Goal: Task Accomplishment & Management: Complete application form

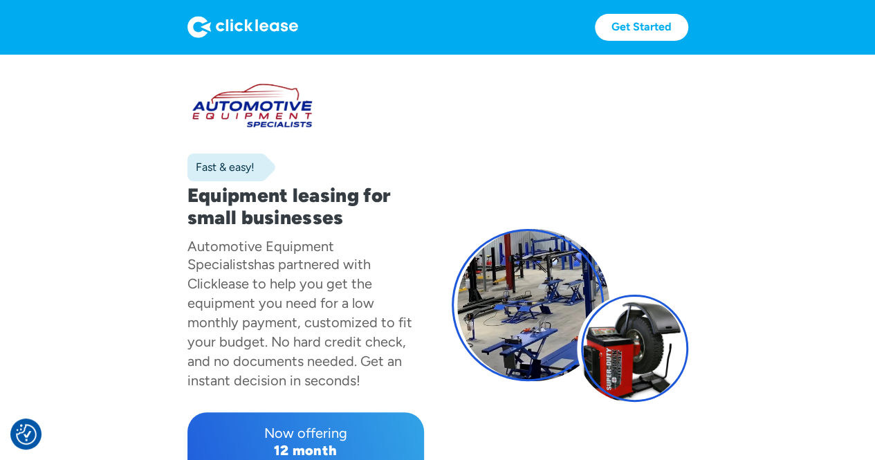
click at [853, 120] on section "Fast & easy! Equipment leasing for small businesses Automotive Equipment Specia…" at bounding box center [437, 329] width 875 height 550
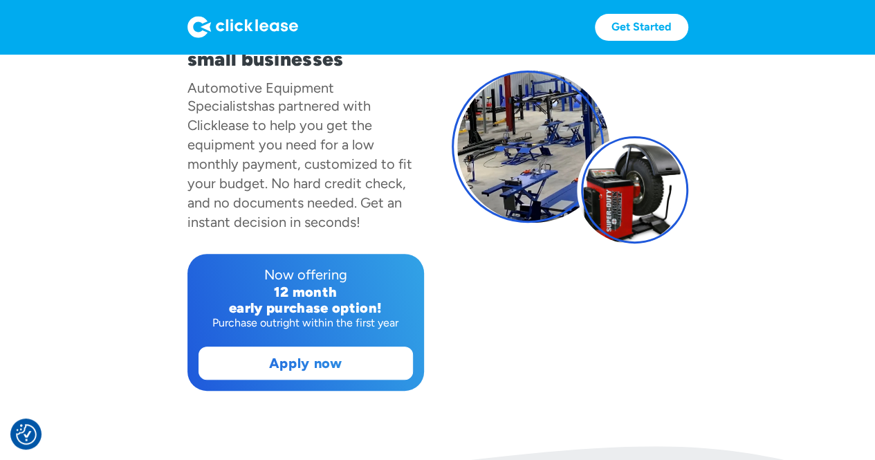
scroll to position [19, 0]
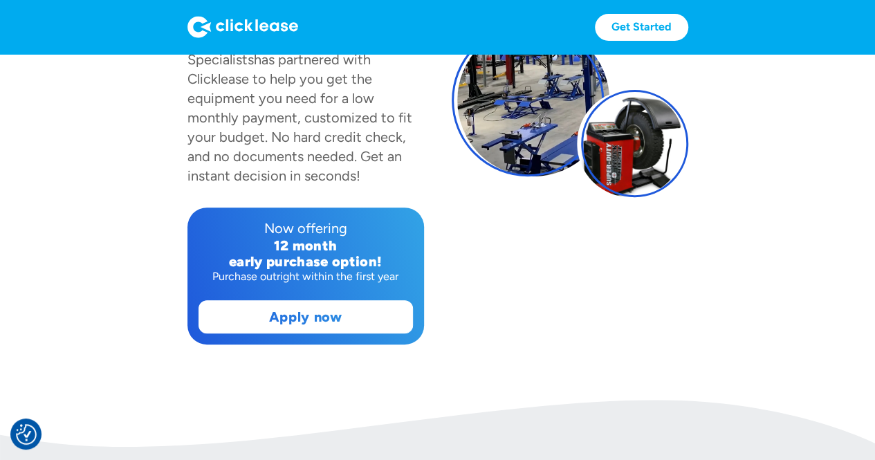
scroll to position [216, 0]
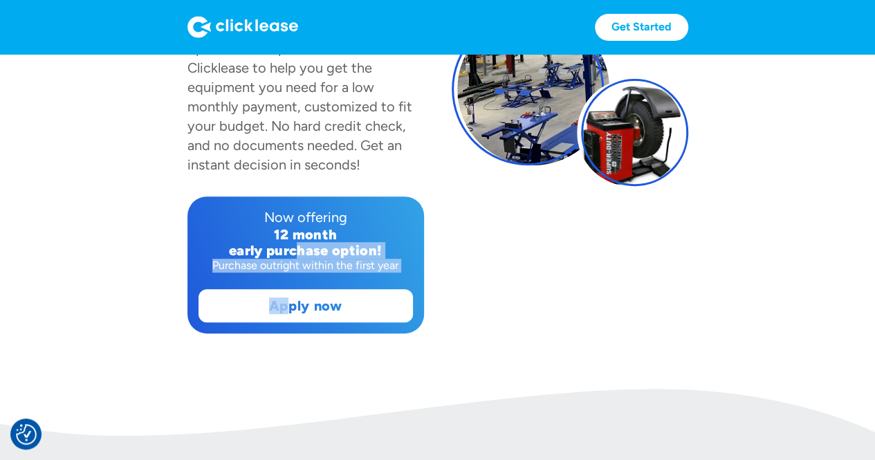
drag, startPoint x: 289, startPoint y: 239, endPoint x: 286, endPoint y: 308, distance: 69.2
click at [286, 308] on div "Now offering 12 month early purchase option! Purchase outright within the first…" at bounding box center [305, 264] width 237 height 137
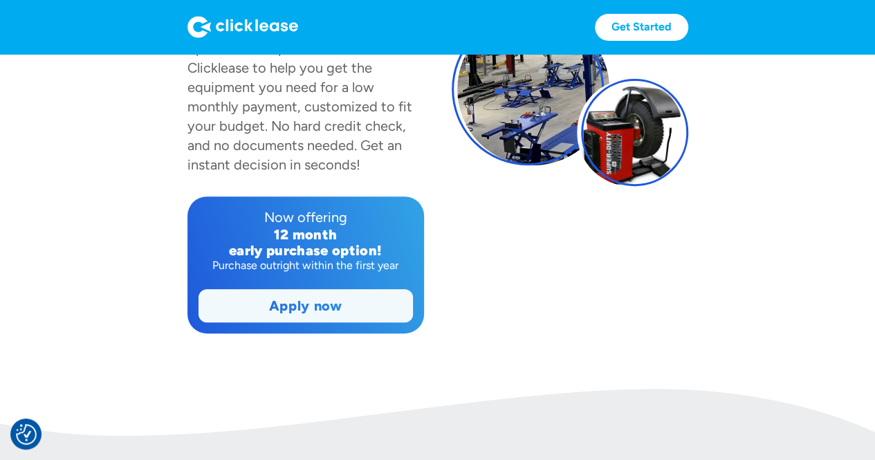
click at [281, 293] on link "Apply now" at bounding box center [305, 306] width 213 height 32
